Goal: Book appointment/travel/reservation

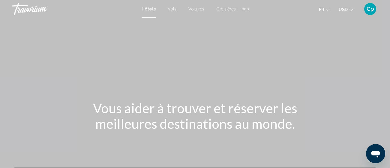
click at [245, 10] on div "Extra navigation items" at bounding box center [245, 8] width 7 height 9
click at [146, 10] on span "Hôtels" at bounding box center [149, 9] width 14 height 5
click at [149, 8] on span "Hôtels" at bounding box center [149, 9] width 14 height 5
click at [148, 14] on div "Hôtels Vols Voitures Croisières Activités Hôtels Vols Voitures Croisières Activ…" at bounding box center [195, 9] width 390 height 13
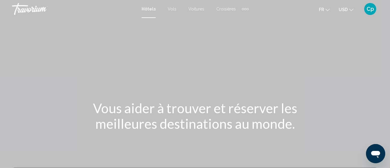
click at [148, 13] on div "Hôtels Vols Voitures Croisières Activités Hôtels Vols Voitures Croisières Activ…" at bounding box center [195, 9] width 107 height 10
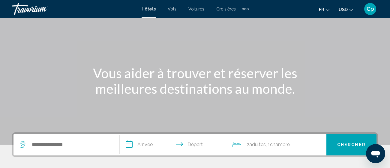
scroll to position [48, 0]
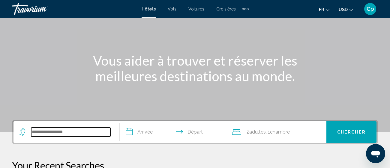
click at [51, 131] on input "Search widget" at bounding box center [70, 132] width 79 height 9
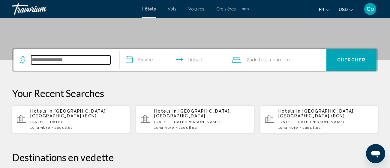
scroll to position [148, 0]
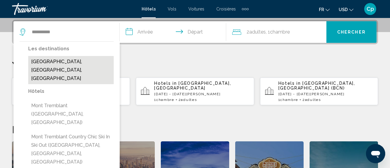
click at [67, 62] on button "Mont Tremblant National Park, QC, Canada" at bounding box center [70, 70] width 85 height 28
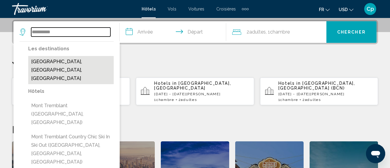
type input "**********"
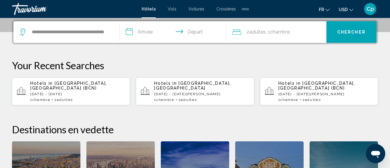
click at [148, 32] on input "**********" at bounding box center [174, 32] width 109 height 23
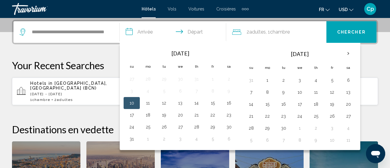
click at [133, 102] on button "10" at bounding box center [132, 103] width 10 height 8
click at [162, 102] on button "12" at bounding box center [164, 103] width 10 height 8
type input "**********"
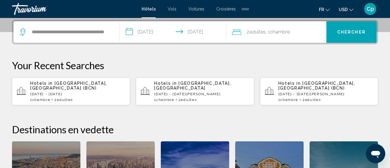
click at [341, 40] on button "Chercher" at bounding box center [351, 32] width 50 height 22
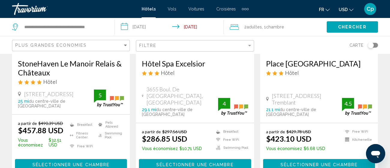
scroll to position [120, 0]
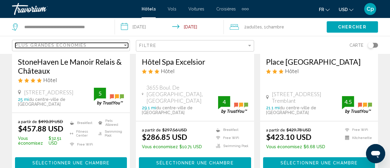
click at [125, 46] on div "Sort by" at bounding box center [125, 45] width 3 height 1
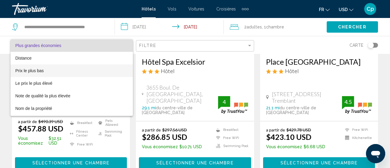
click at [44, 71] on span "Prix le plus bas" at bounding box center [71, 70] width 113 height 13
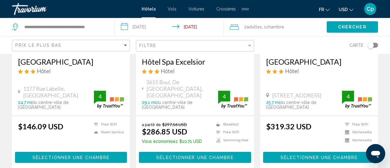
click at [351, 10] on button "USD USD ($) MXN (Mex$) CAD (Can$) GBP (£) EUR (€) AUD (A$) NZD (NZ$) CNY (CN¥)" at bounding box center [346, 9] width 15 height 9
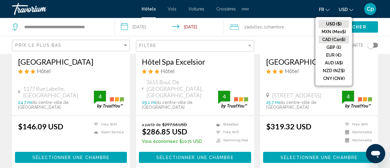
click at [329, 37] on button "CAD (Can$)" at bounding box center [333, 40] width 30 height 8
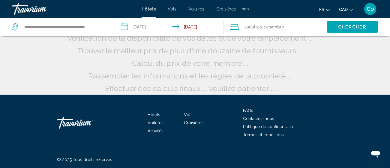
scroll to position [28, 0]
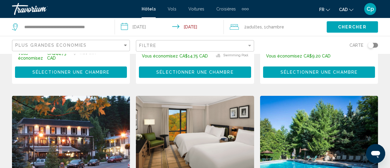
scroll to position [228, 0]
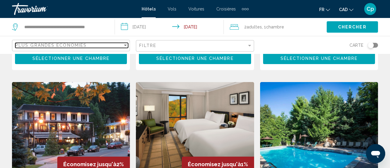
click at [124, 45] on div "Sort by" at bounding box center [125, 45] width 3 height 1
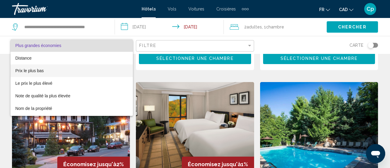
click at [81, 68] on span "Prix le plus bas" at bounding box center [71, 70] width 113 height 13
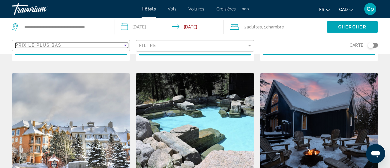
scroll to position [202, 0]
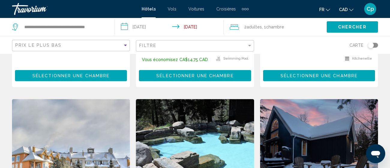
click at [340, 30] on button "Chercher" at bounding box center [352, 26] width 51 height 11
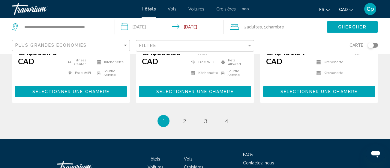
scroll to position [885, 0]
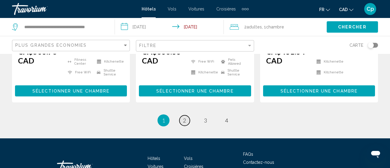
click at [184, 124] on span "2" at bounding box center [184, 120] width 3 height 7
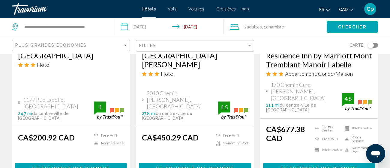
scroll to position [360, 0]
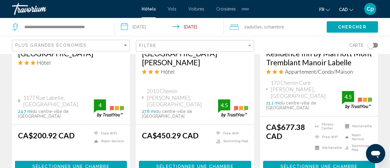
click at [65, 164] on span "Sélectionner une chambre" at bounding box center [70, 166] width 77 height 5
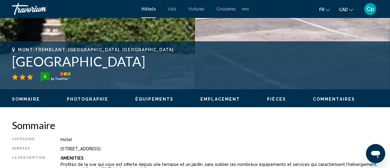
scroll to position [184, 0]
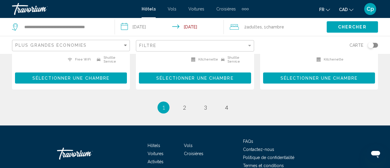
scroll to position [899, 0]
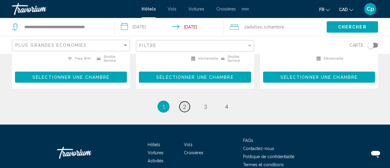
click at [185, 110] on span "2" at bounding box center [184, 106] width 3 height 7
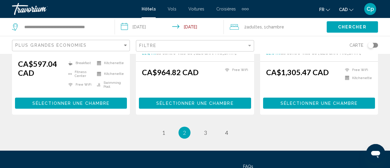
scroll to position [875, 0]
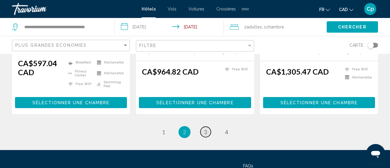
click at [206, 129] on span "3" at bounding box center [205, 132] width 3 height 7
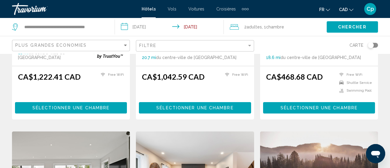
scroll to position [611, 0]
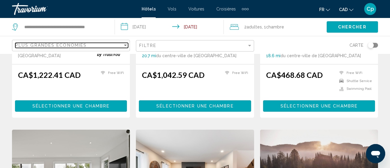
click at [127, 46] on div "Sort by" at bounding box center [125, 45] width 3 height 1
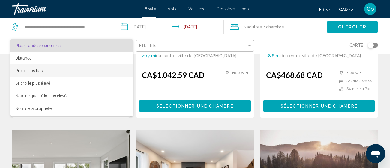
click at [45, 74] on span "Prix le plus bas" at bounding box center [71, 70] width 113 height 13
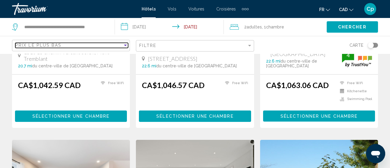
scroll to position [856, 0]
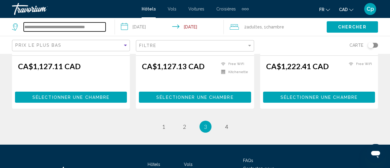
click at [89, 28] on input "**********" at bounding box center [65, 26] width 82 height 9
click at [343, 28] on span "Chercher" at bounding box center [352, 27] width 28 height 5
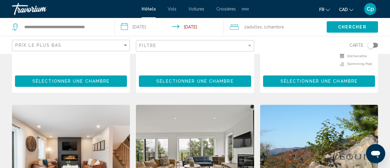
scroll to position [604, 0]
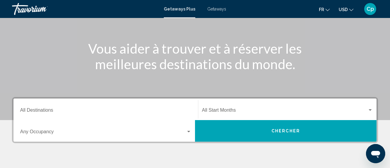
scroll to position [72, 0]
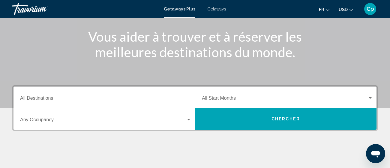
click at [26, 99] on input "Destination All Destinations" at bounding box center [105, 99] width 171 height 5
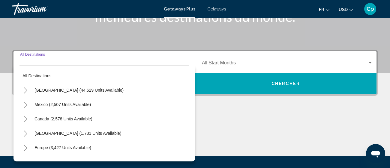
scroll to position [137, 0]
